Goal: Transaction & Acquisition: Book appointment/travel/reservation

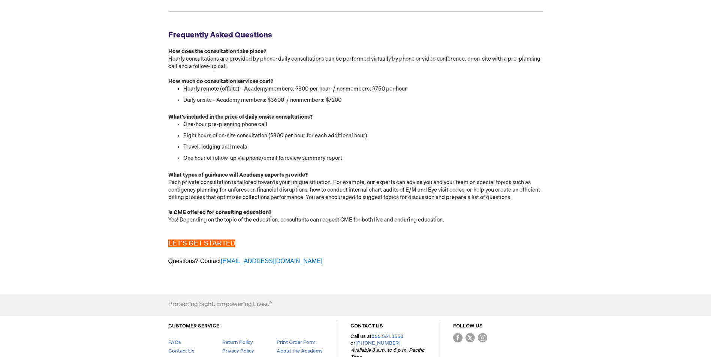
scroll to position [799, 0]
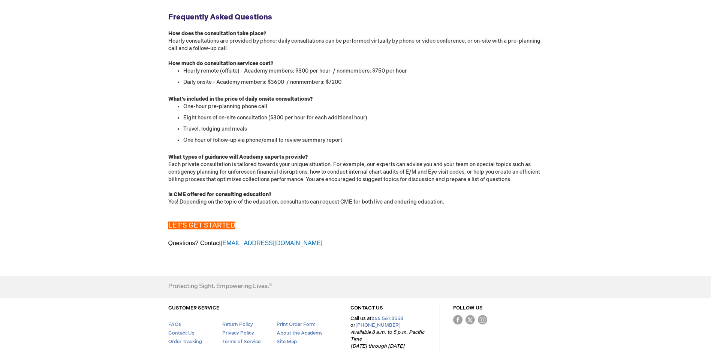
click at [231, 217] on div "LET'S GET STARTED" at bounding box center [355, 222] width 375 height 17
click at [225, 226] on span "LET'S GET STARTED" at bounding box center [201, 226] width 67 height 8
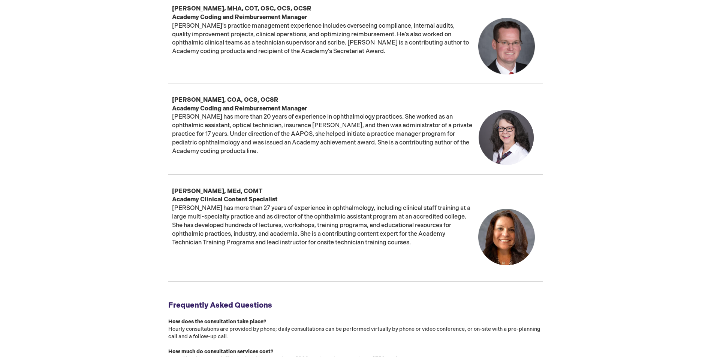
scroll to position [600, 0]
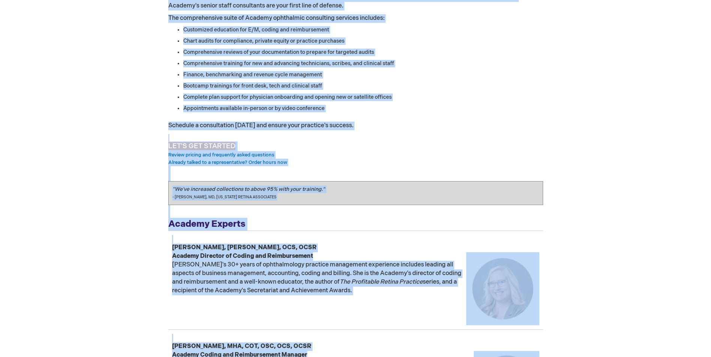
scroll to position [0, 0]
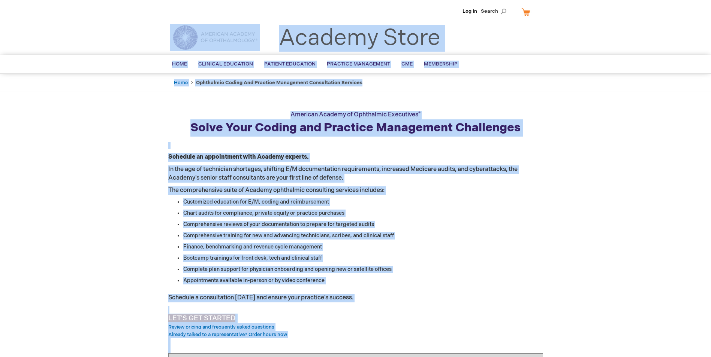
drag, startPoint x: 287, startPoint y: 209, endPoint x: 132, endPoint y: 93, distance: 193.0
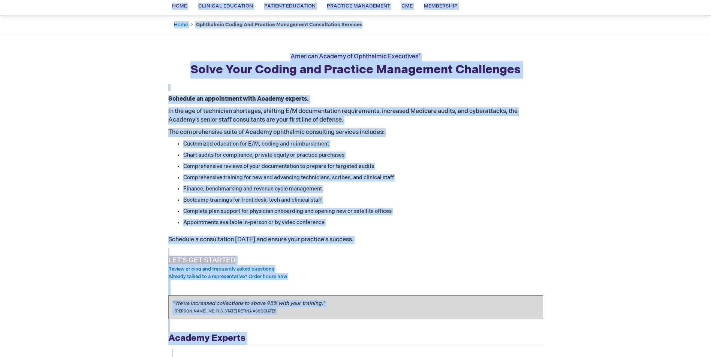
scroll to position [75, 0]
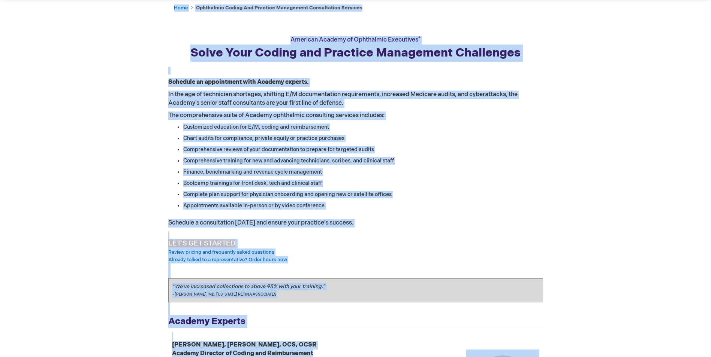
click at [486, 171] on li "Finance, benchmarking and revenue cycle management" at bounding box center [363, 172] width 360 height 7
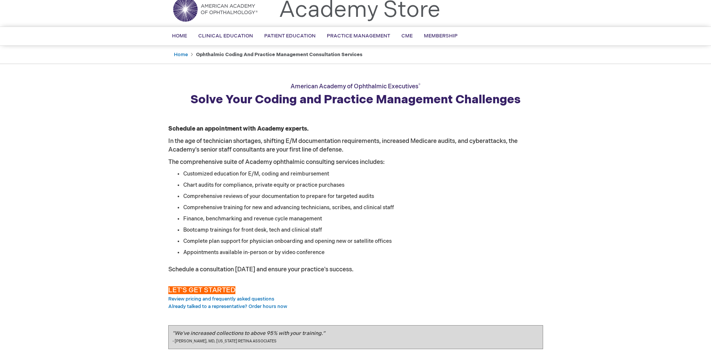
scroll to position [0, 0]
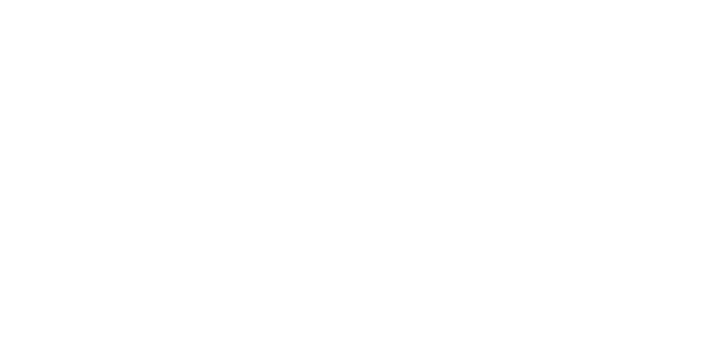
scroll to position [465, 0]
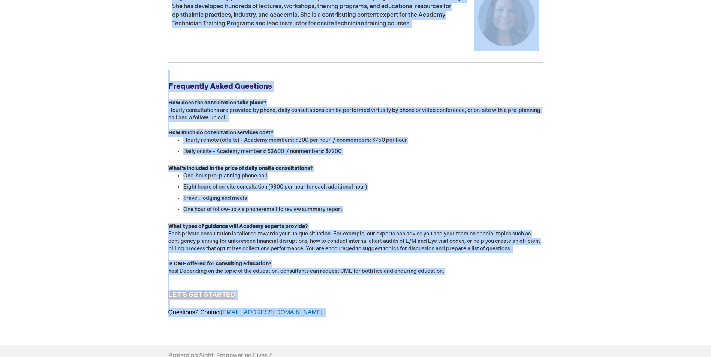
scroll to position [836, 0]
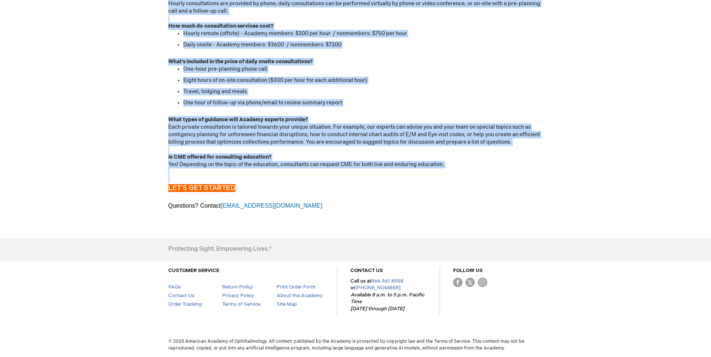
drag, startPoint x: 285, startPoint y: 116, endPoint x: 543, endPoint y: 178, distance: 265.9
copy div "Loremips Dolorsi am Consectetu Adipiscing ® Elits Doei Tempor inc Utlabore Etdo…"
